Goal: Information Seeking & Learning: Learn about a topic

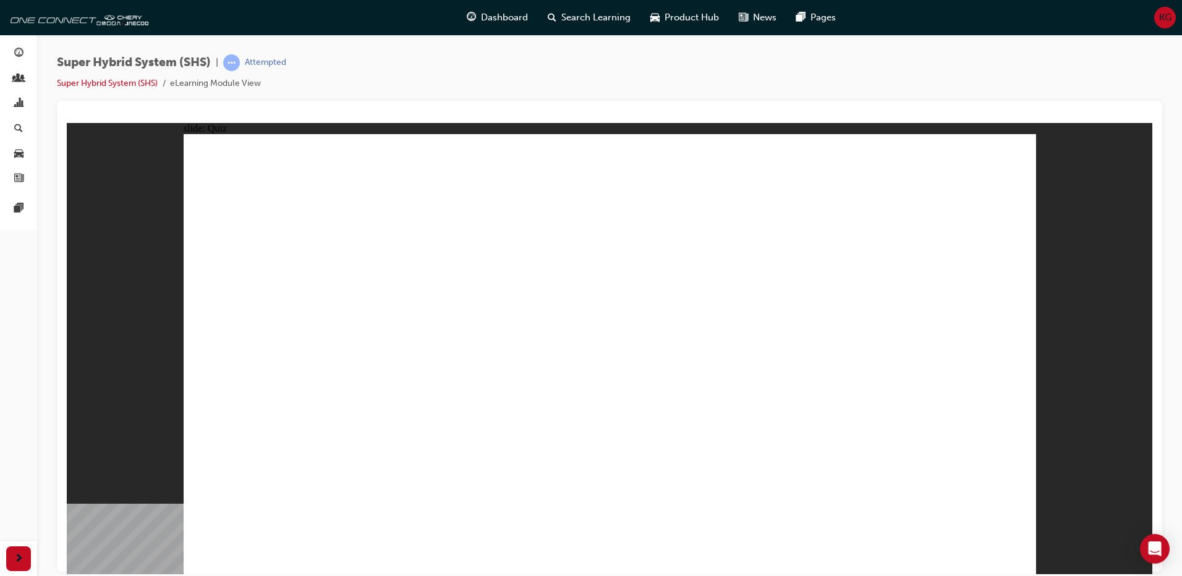
radio input "true"
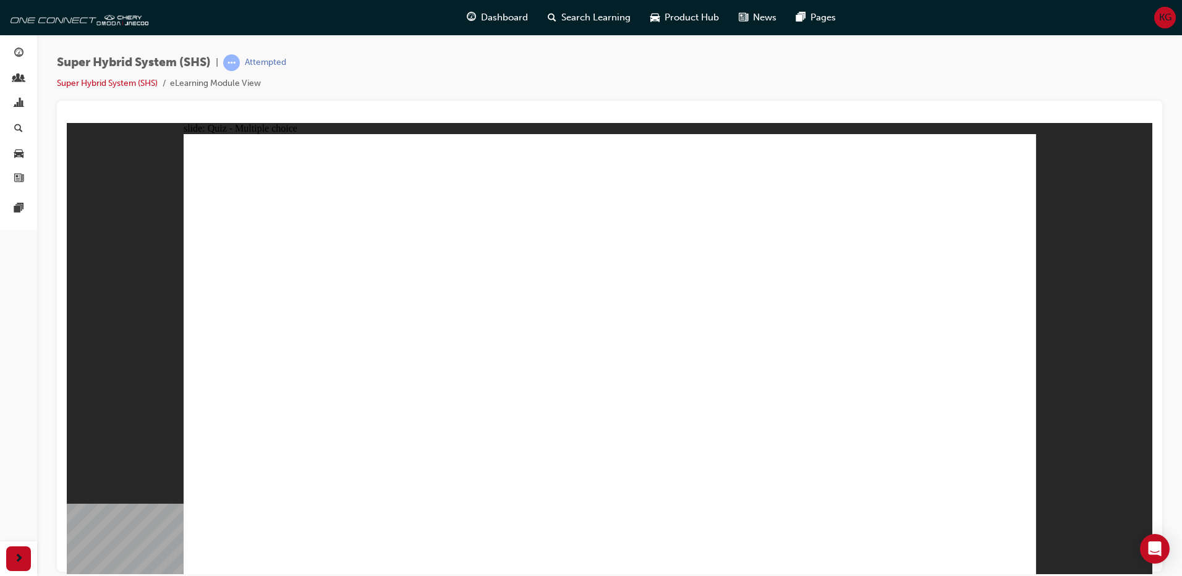
radio input "true"
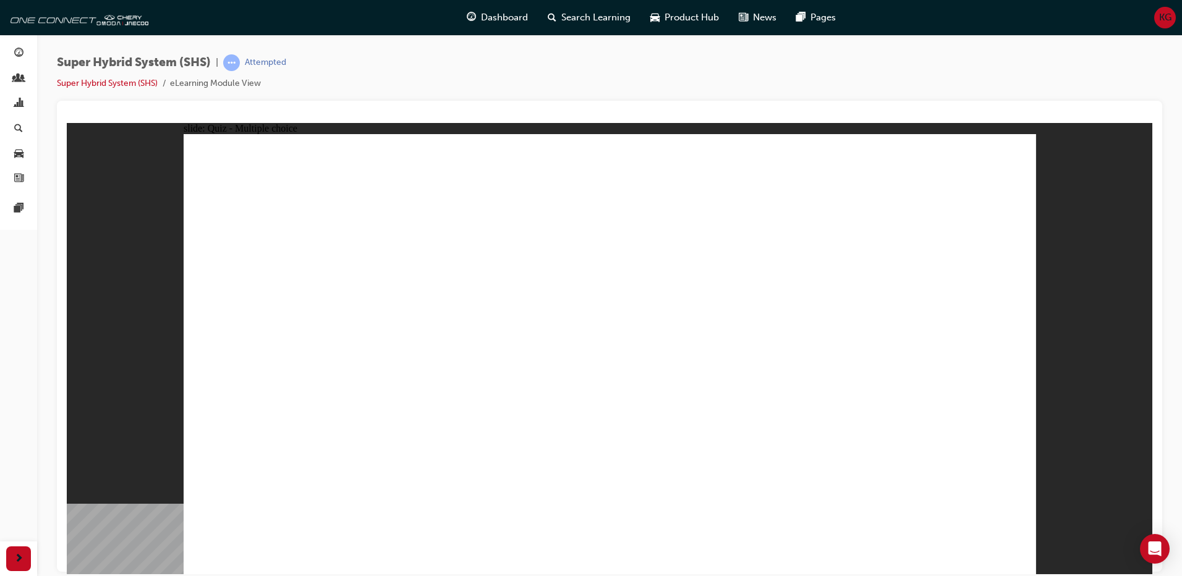
radio input "true"
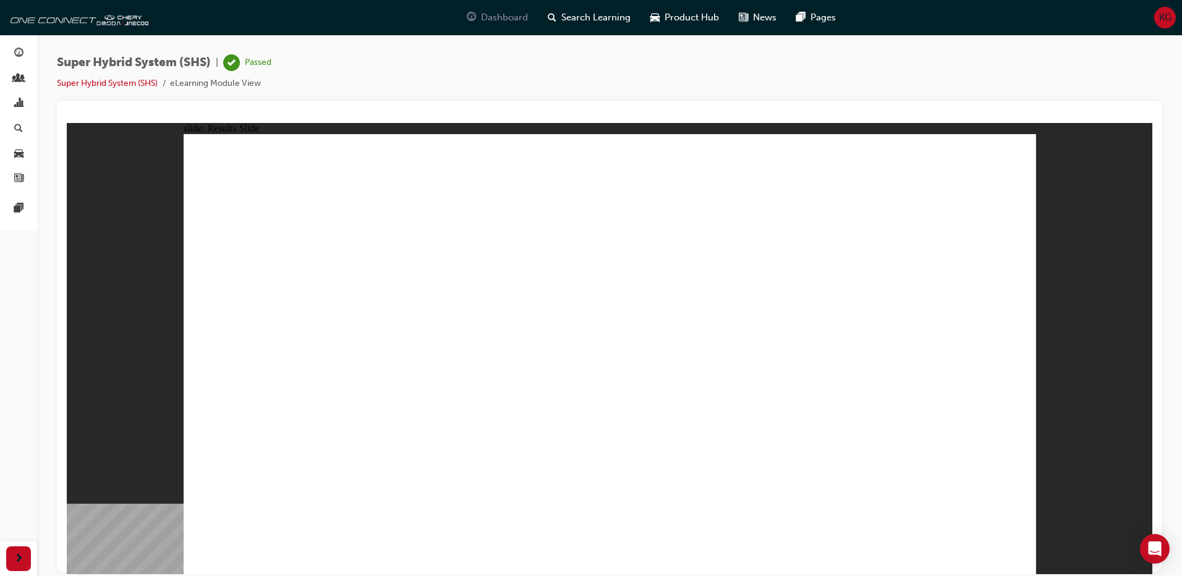
click at [483, 17] on span "Dashboard" at bounding box center [504, 18] width 47 height 14
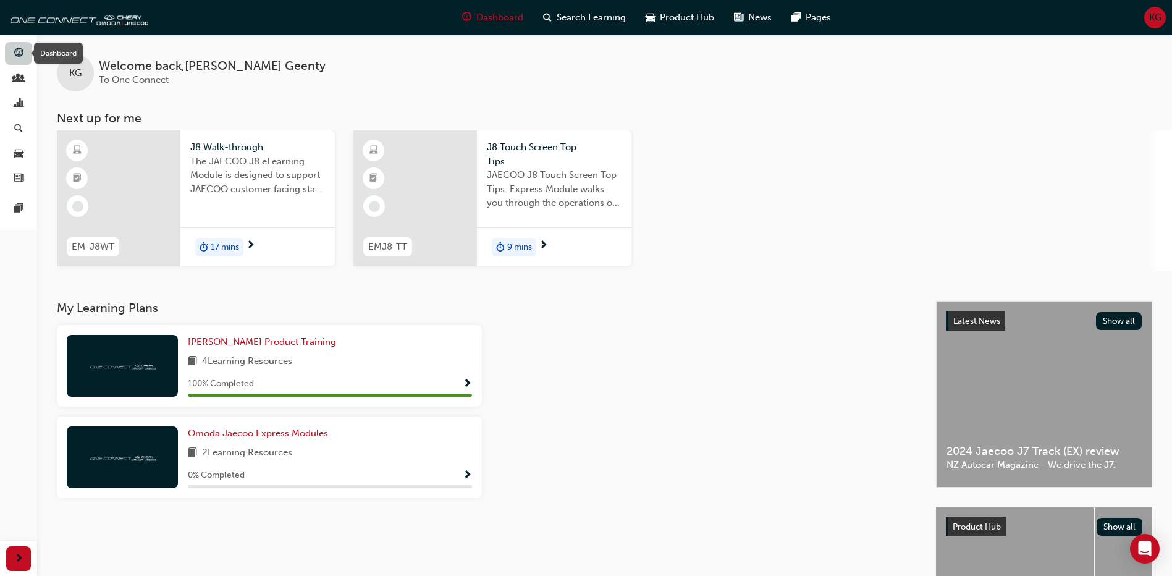
click at [17, 52] on span "guage-icon" at bounding box center [18, 53] width 9 height 11
click at [243, 434] on span "Omoda Jaecoo Express Modules" at bounding box center [258, 433] width 140 height 11
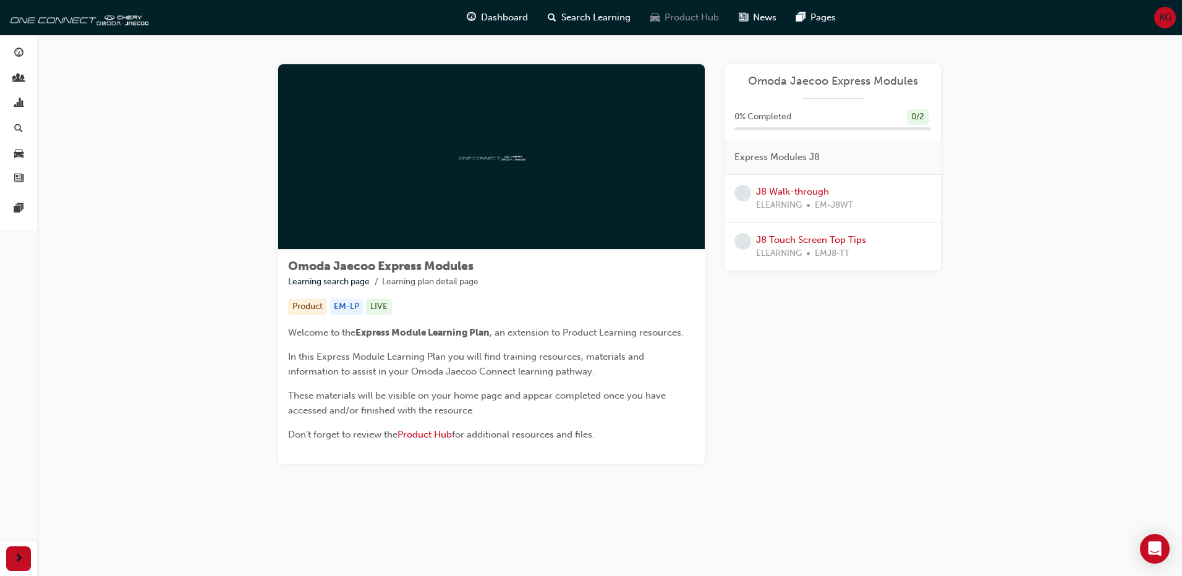
click at [682, 19] on span "Product Hub" at bounding box center [691, 18] width 54 height 14
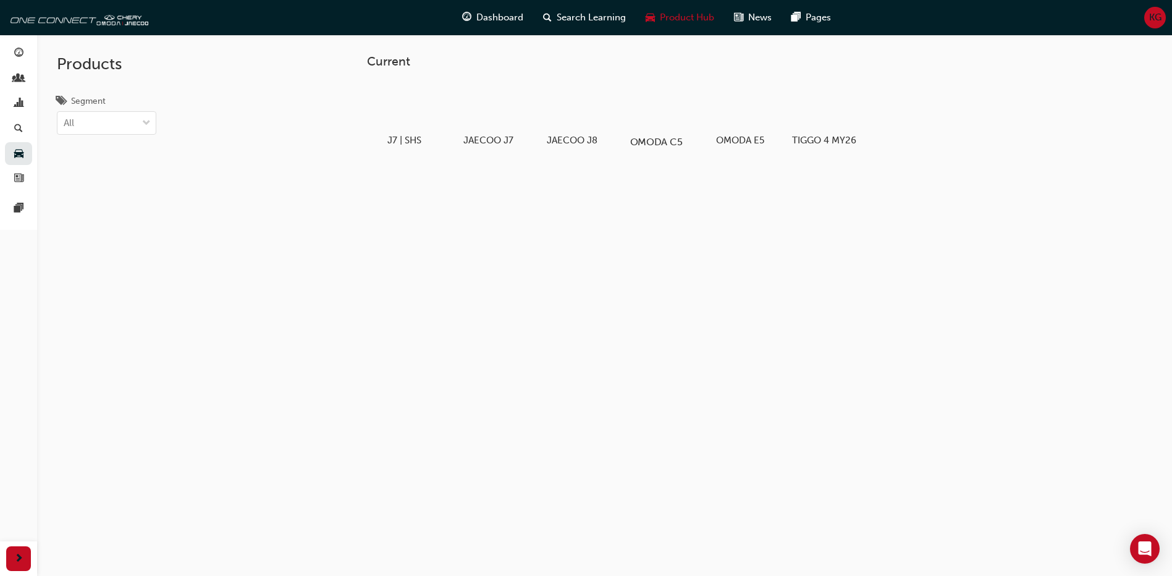
click at [653, 114] on div at bounding box center [656, 106] width 69 height 49
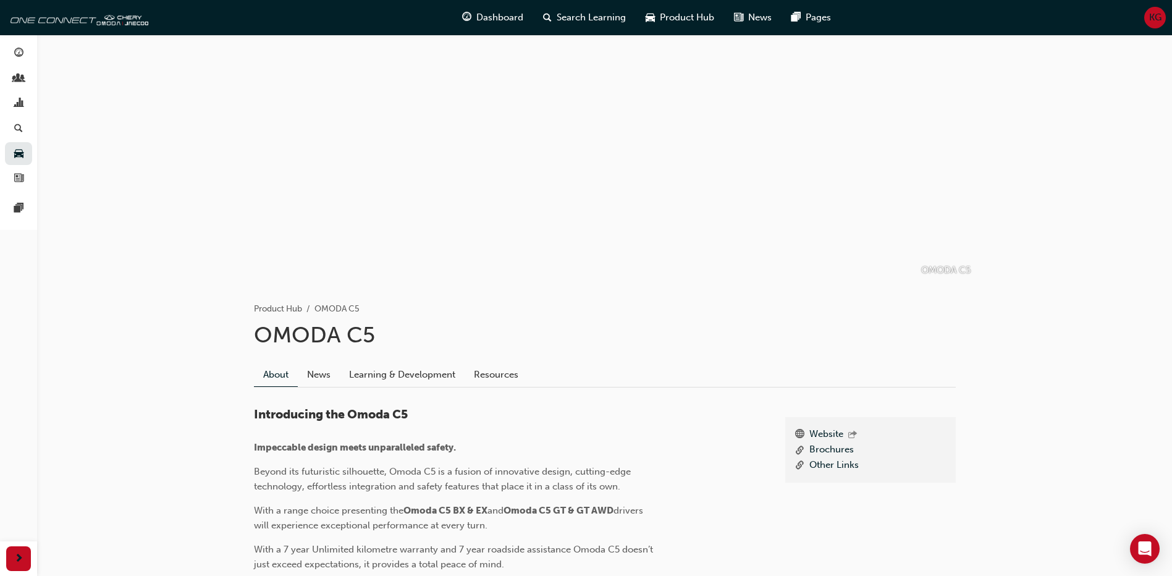
scroll to position [62, 0]
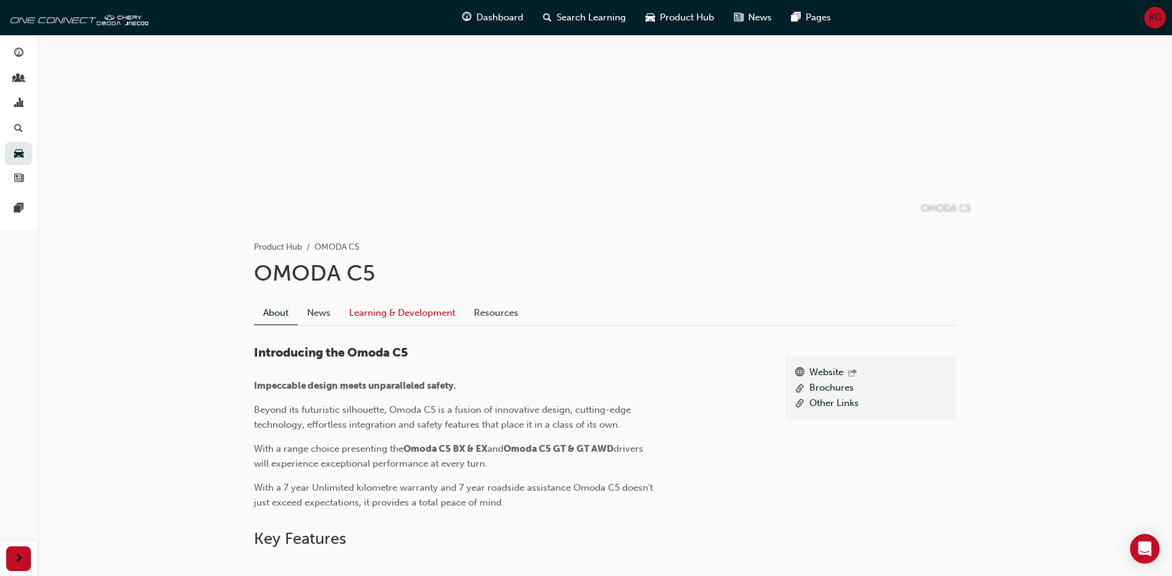
click at [409, 316] on link "Learning & Development" at bounding box center [402, 312] width 125 height 23
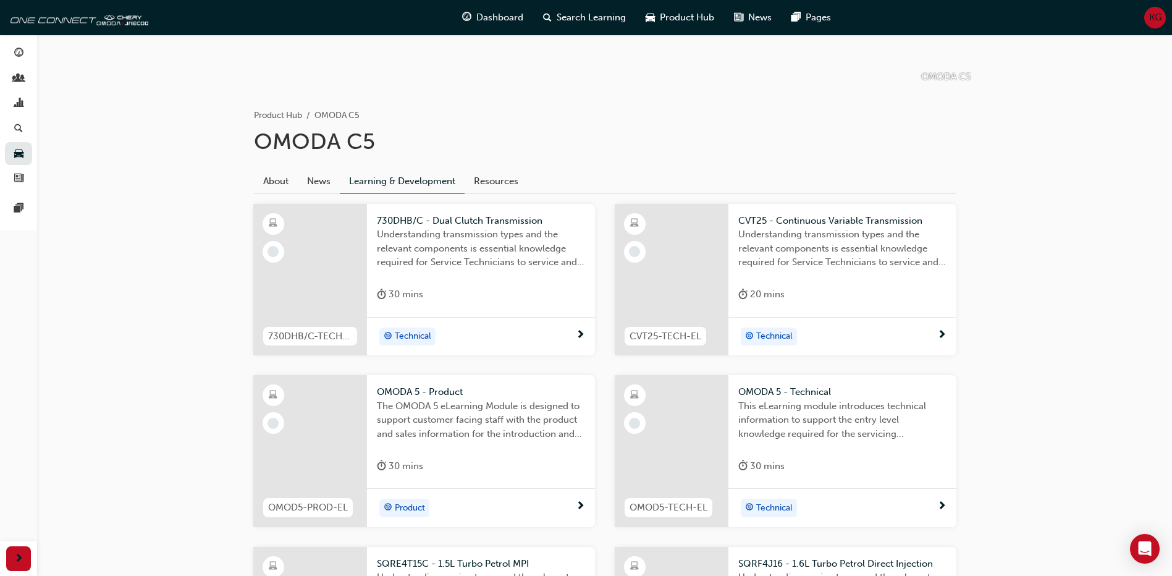
scroll to position [124, 0]
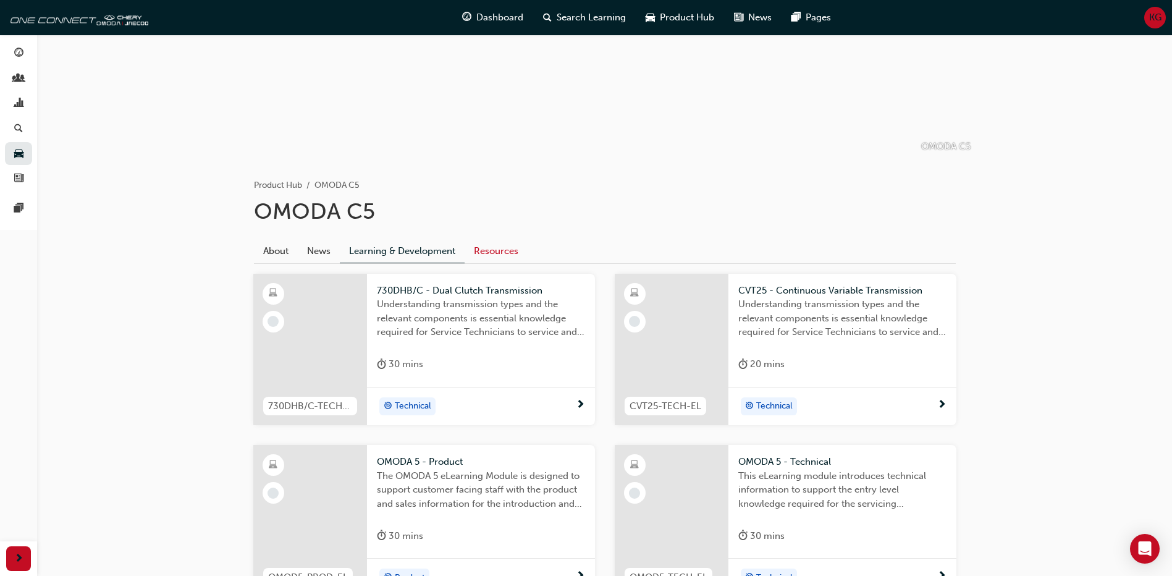
click at [496, 248] on link "Resources" at bounding box center [496, 250] width 63 height 23
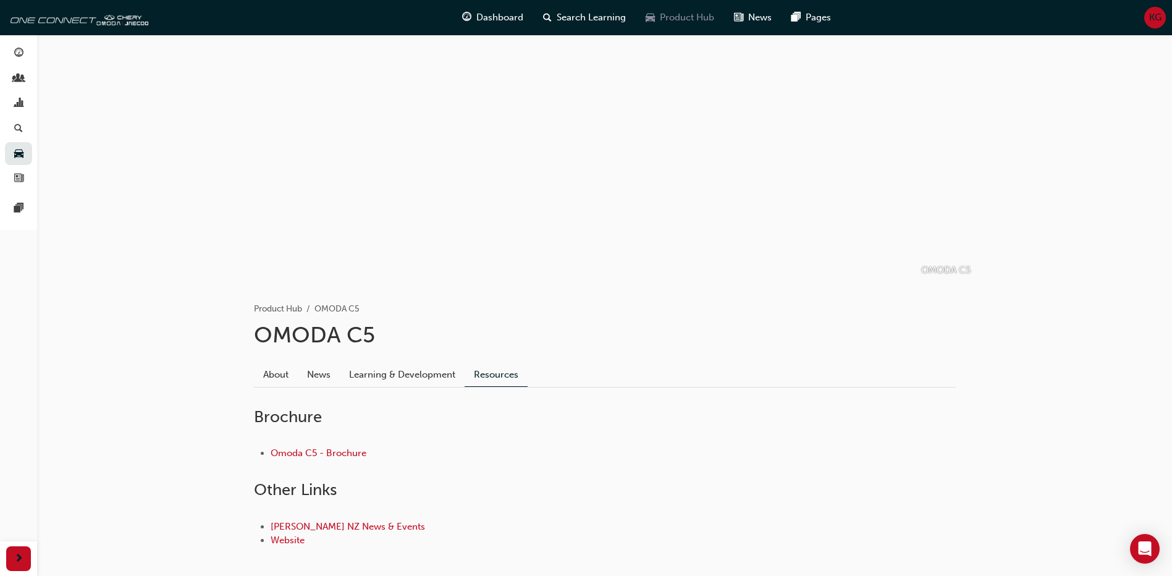
click at [671, 16] on span "Product Hub" at bounding box center [687, 18] width 54 height 14
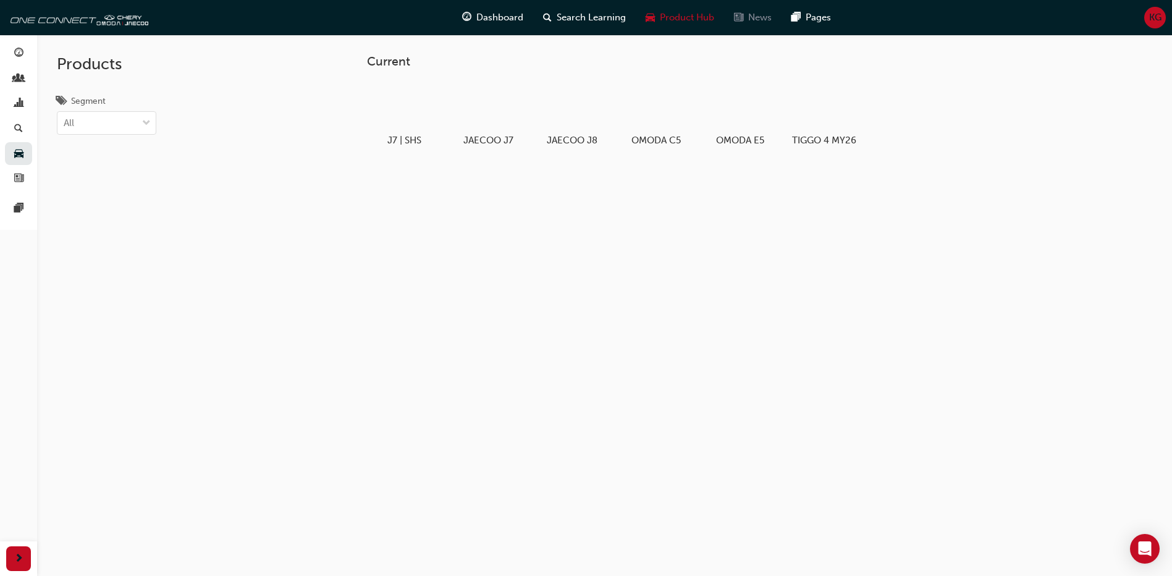
click at [750, 19] on span "News" at bounding box center [759, 18] width 23 height 14
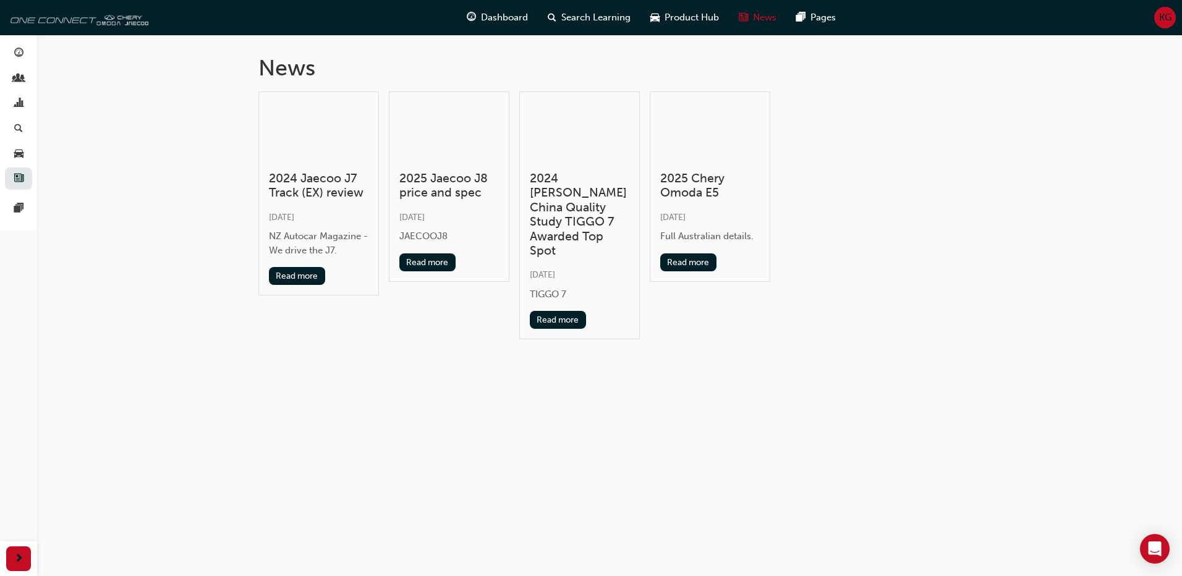
click at [72, 19] on img at bounding box center [77, 17] width 142 height 25
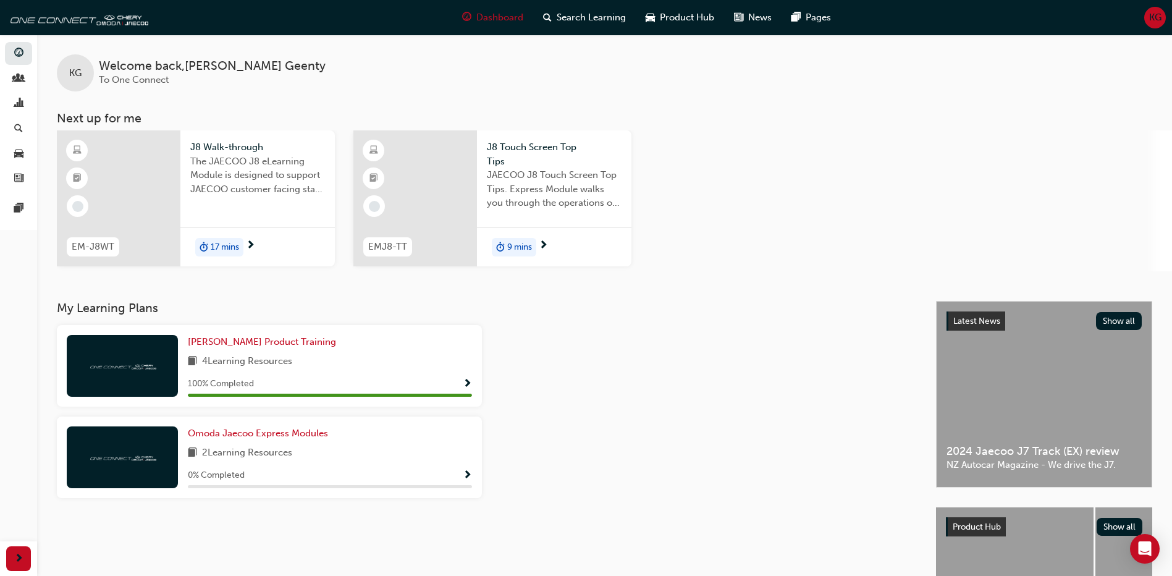
click at [466, 383] on span "Show Progress" at bounding box center [467, 384] width 9 height 11
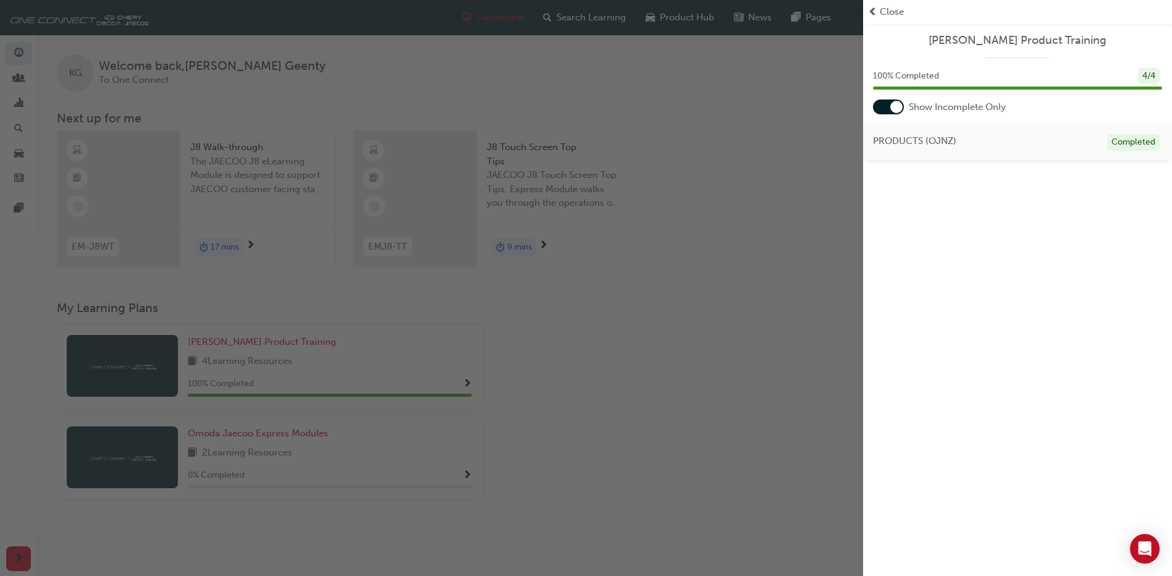
click at [899, 104] on div at bounding box center [897, 107] width 12 height 12
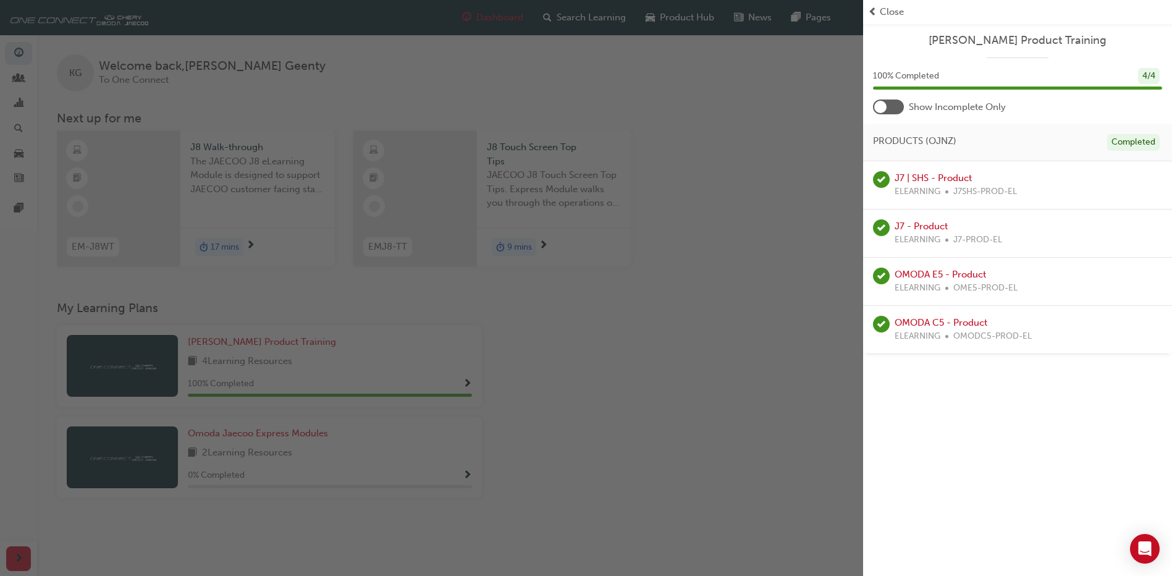
click at [686, 258] on div "button" at bounding box center [431, 288] width 863 height 576
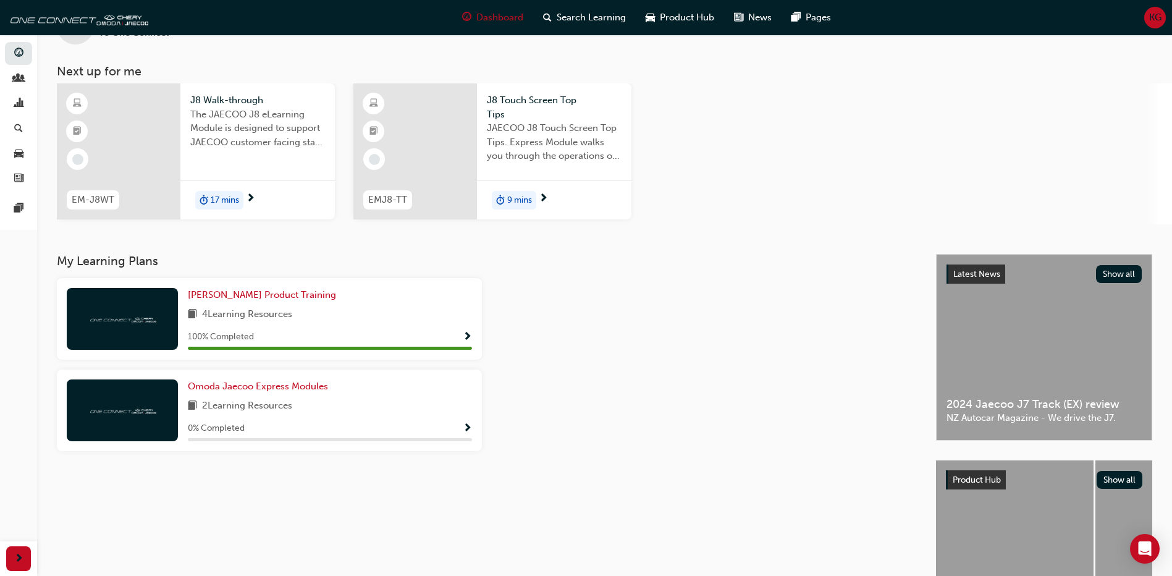
scroll to position [144, 0]
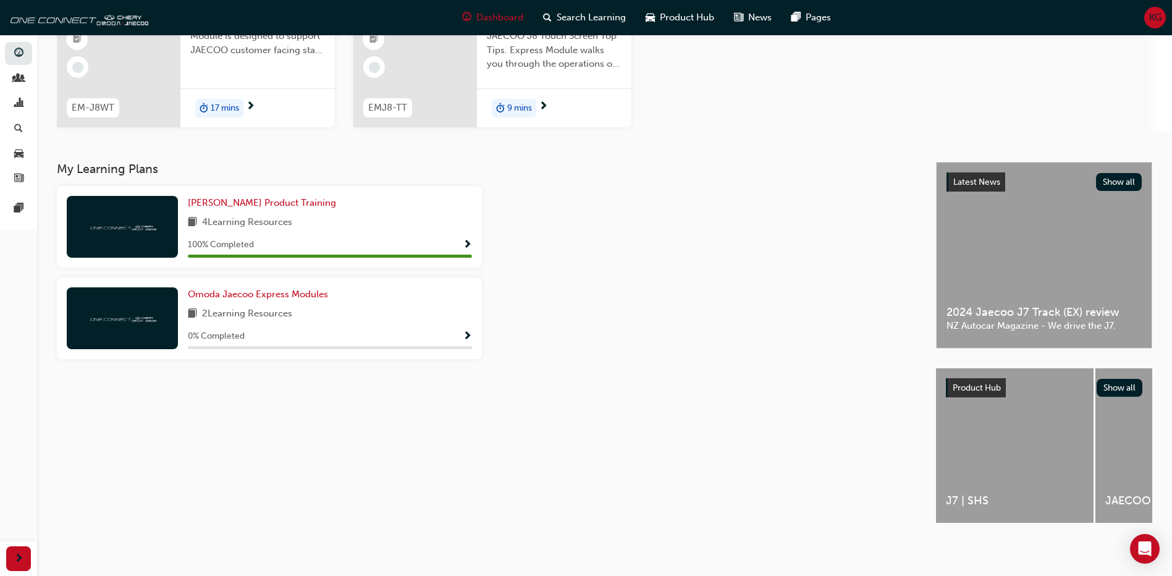
click at [468, 331] on span "Show Progress" at bounding box center [467, 336] width 9 height 11
